Goal: Register for event/course

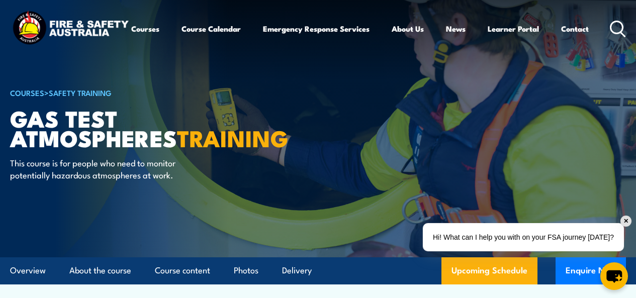
click at [626, 222] on div "✕" at bounding box center [626, 221] width 11 height 11
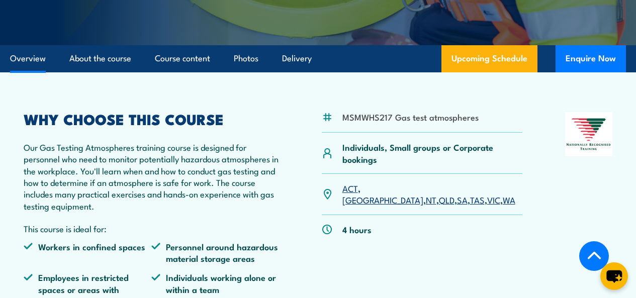
scroll to position [352, 0]
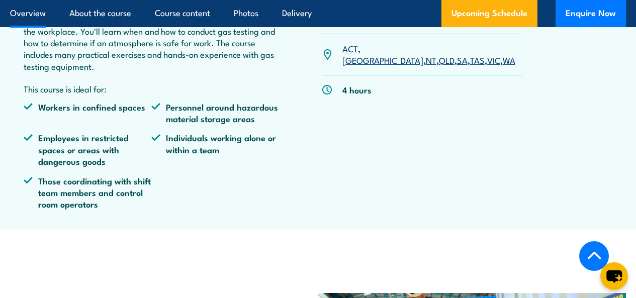
click at [457, 66] on link "SA" at bounding box center [462, 60] width 11 height 12
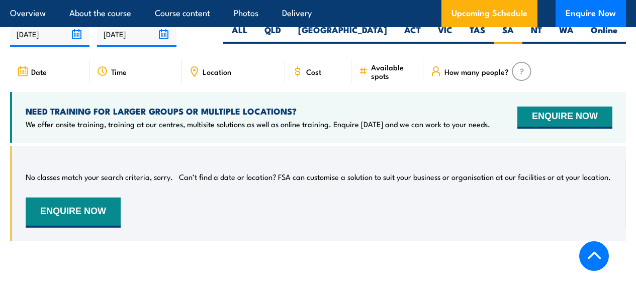
scroll to position [1660, 0]
